Goal: Transaction & Acquisition: Purchase product/service

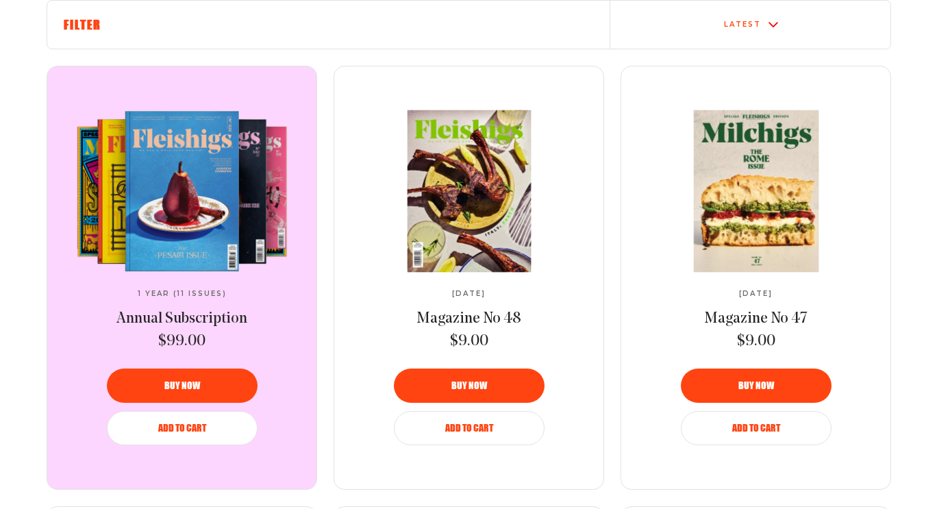
scroll to position [61, 0]
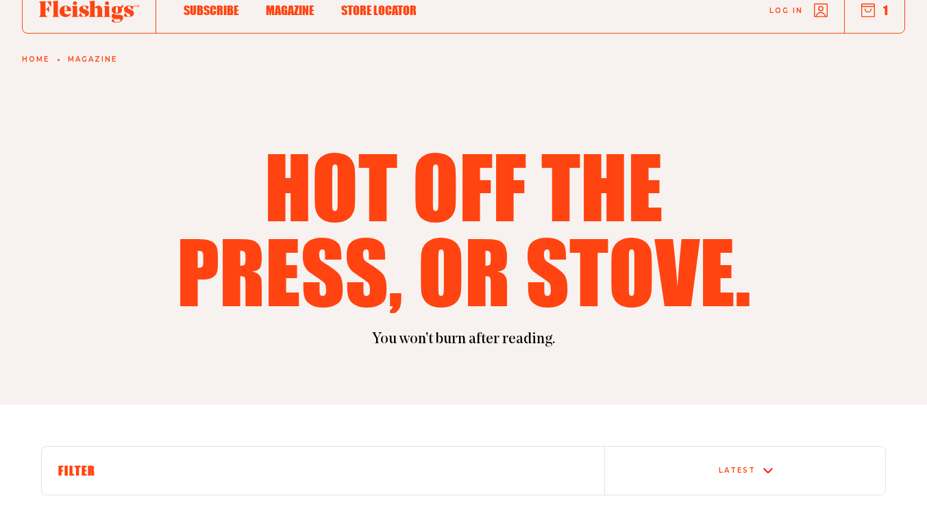
click at [873, 15] on icon "button" at bounding box center [868, 10] width 14 height 14
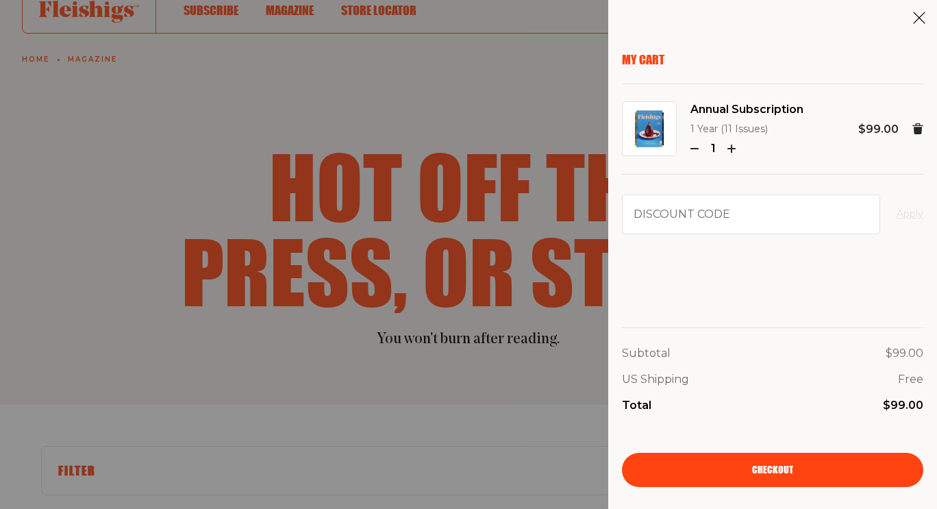
click at [767, 465] on span "Checkout" at bounding box center [772, 461] width 41 height 10
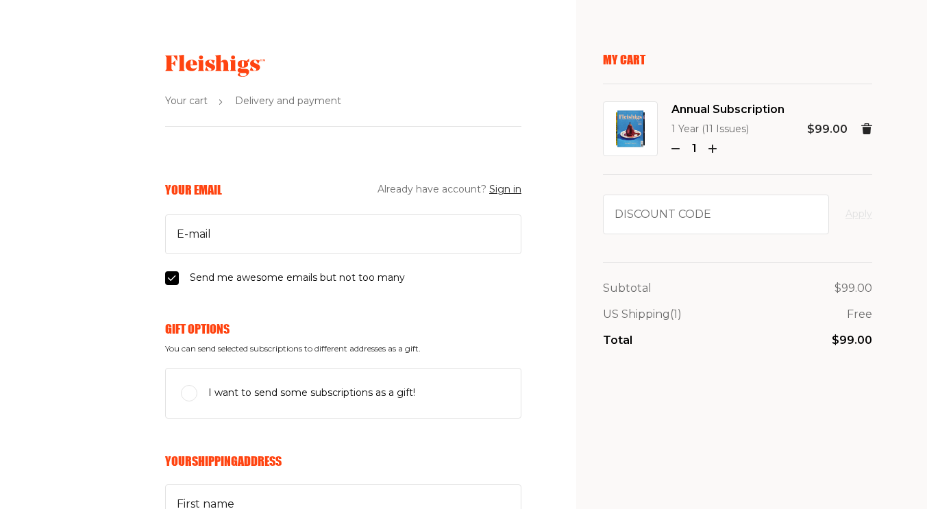
click at [422, 322] on h6 "Gift Options" at bounding box center [343, 328] width 356 height 15
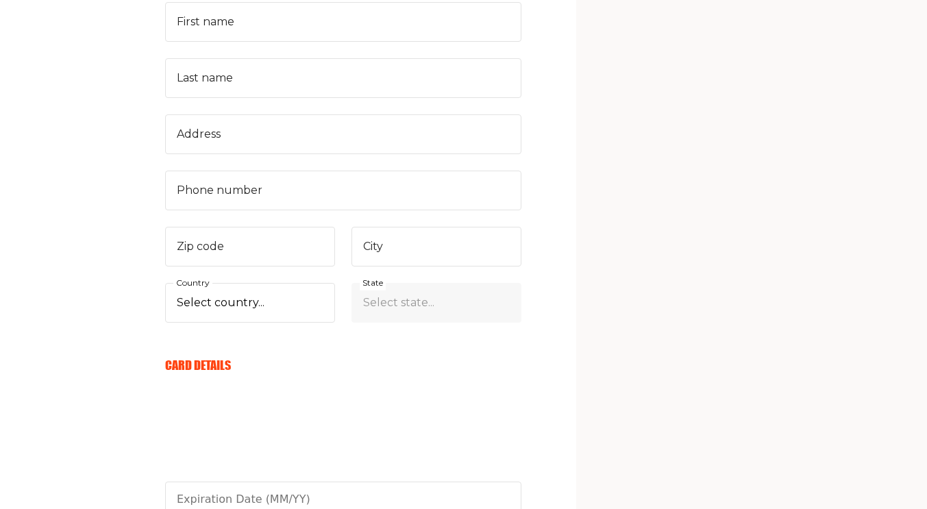
scroll to position [521, 0]
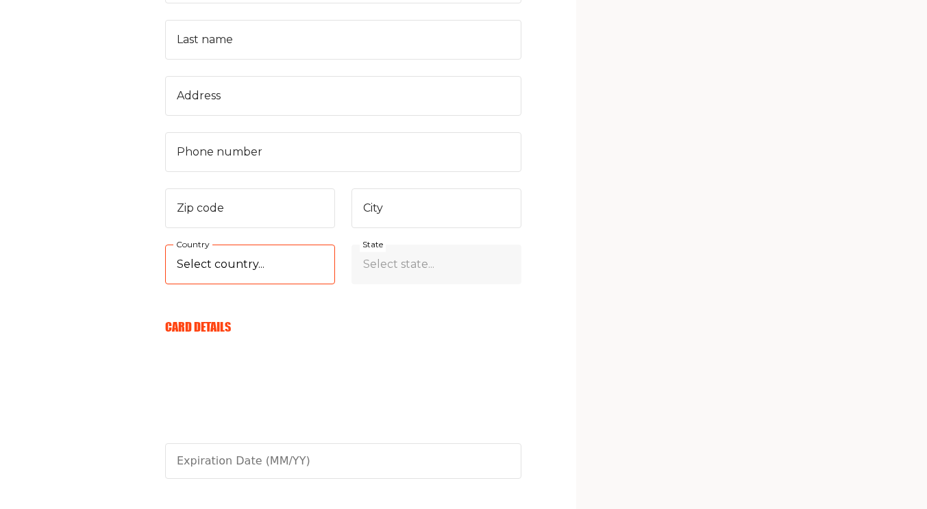
click at [210, 267] on select "Select country... [GEOGRAPHIC_DATA] [GEOGRAPHIC_DATA] (+$29/subscription) [GEOG…" at bounding box center [250, 265] width 170 height 40
select select "GB"
click at [165, 245] on select "Select country... [GEOGRAPHIC_DATA] [GEOGRAPHIC_DATA] (+$29/subscription) [GEOG…" at bounding box center [250, 265] width 170 height 40
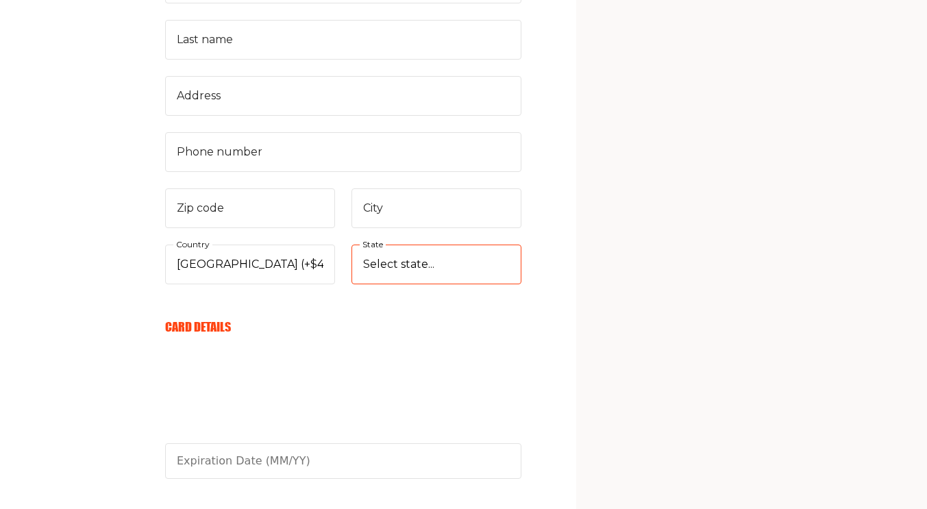
click at [361, 271] on select "Select state... [GEOGRAPHIC_DATA] [GEOGRAPHIC_DATA] [GEOGRAPHIC_DATA][PERSON_NA…" at bounding box center [436, 265] width 170 height 40
select select "[GEOGRAPHIC_DATA], City of"
click at [351, 245] on select "Select state... [GEOGRAPHIC_DATA] [GEOGRAPHIC_DATA] [GEOGRAPHIC_DATA][PERSON_NA…" at bounding box center [436, 265] width 170 height 40
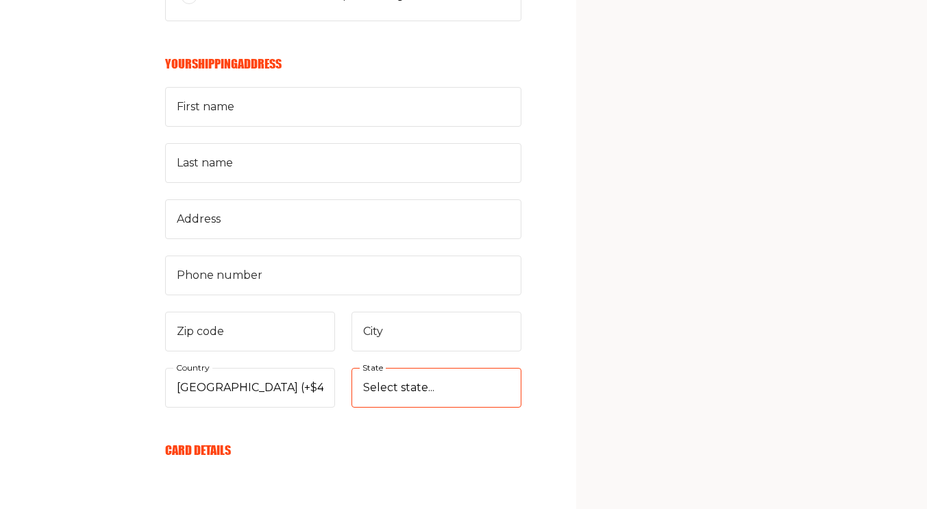
scroll to position [395, 0]
